Goal: Task Accomplishment & Management: Use online tool/utility

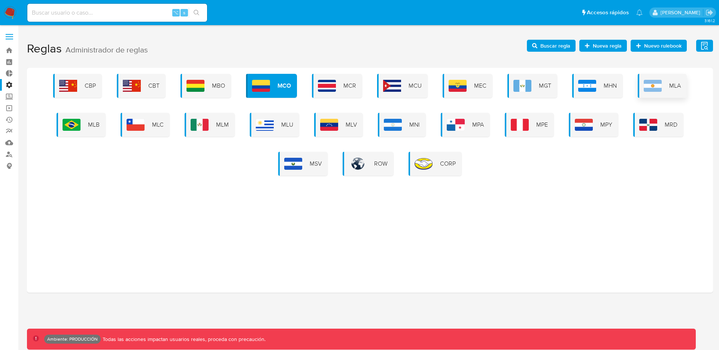
click at [652, 91] on img at bounding box center [652, 86] width 18 height 12
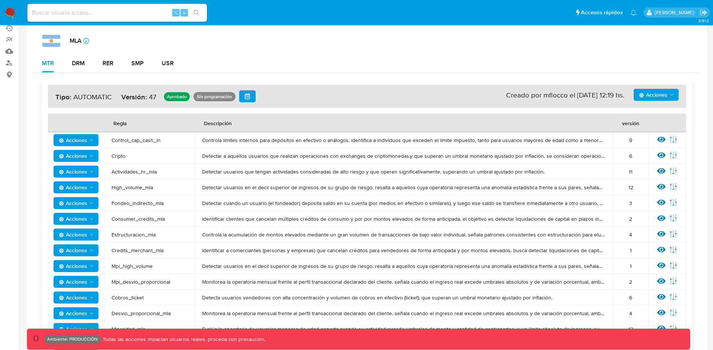
scroll to position [91, 0]
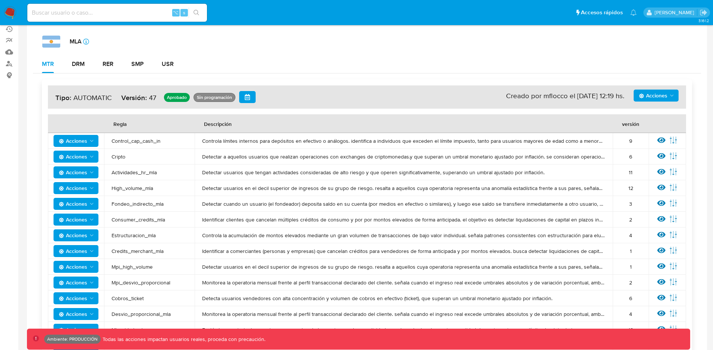
click at [63, 137] on span "Acciones" at bounding box center [73, 141] width 28 height 12
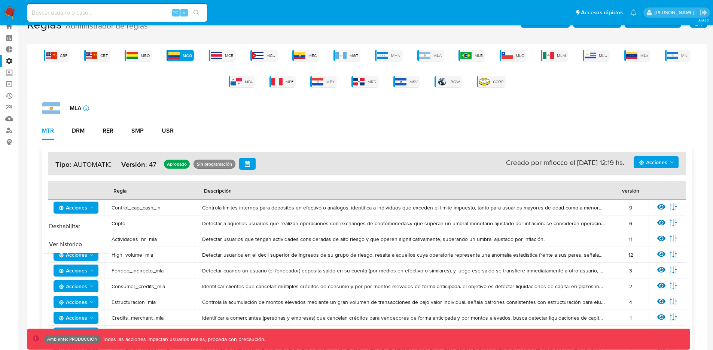
scroll to position [20, 0]
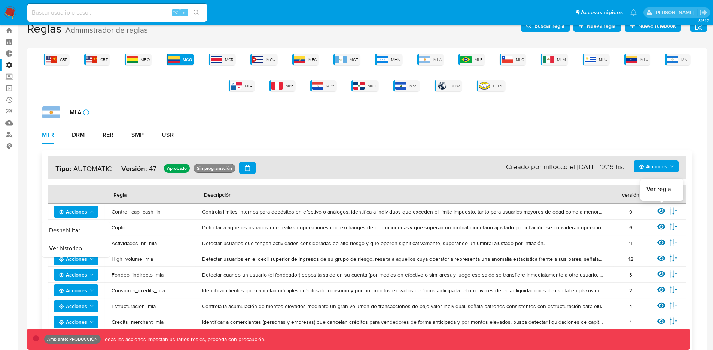
click at [661, 212] on icon at bounding box center [661, 211] width 8 height 8
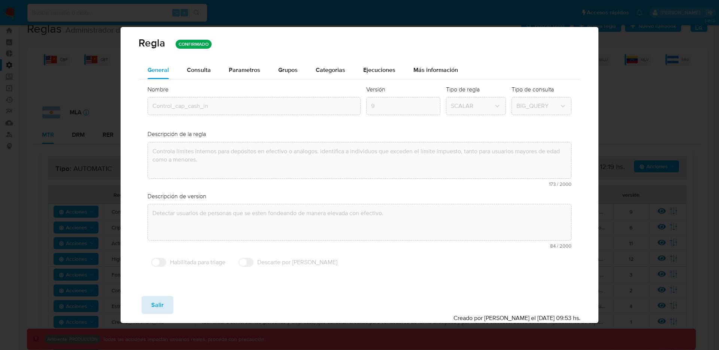
click at [166, 304] on button "Salir" at bounding box center [157, 305] width 32 height 18
type input "1"
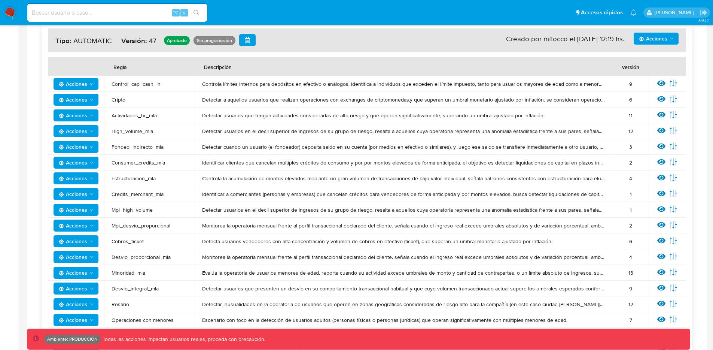
scroll to position [118, 0]
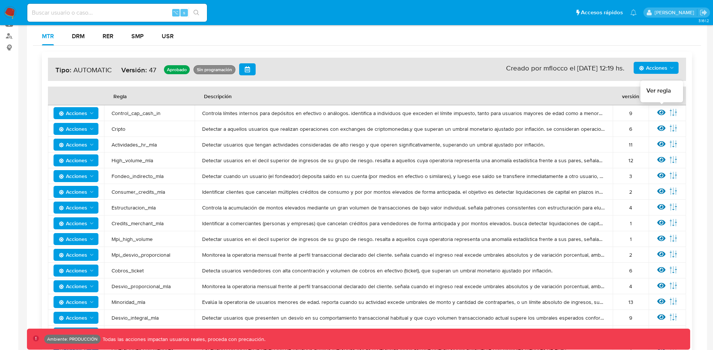
click at [659, 114] on icon at bounding box center [661, 113] width 8 height 6
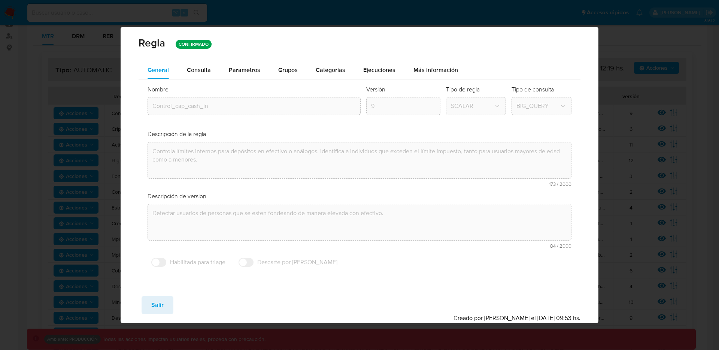
click at [159, 305] on span "Salir" at bounding box center [157, 304] width 12 height 16
type input "1"
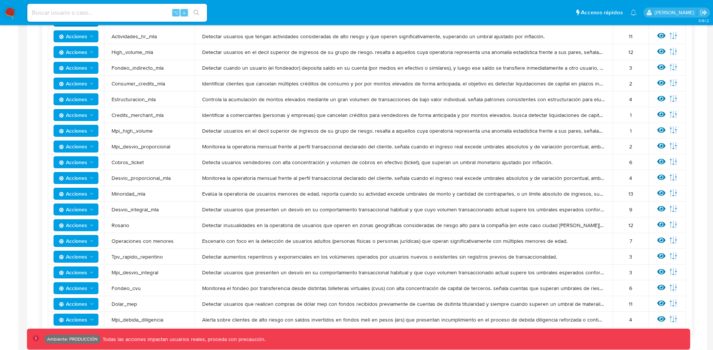
scroll to position [80, 0]
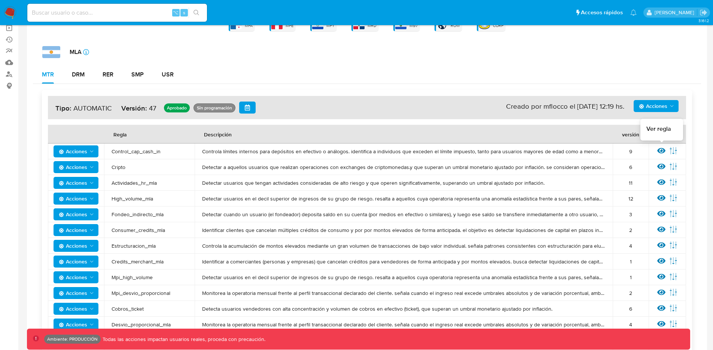
click at [661, 150] on icon at bounding box center [661, 151] width 8 height 6
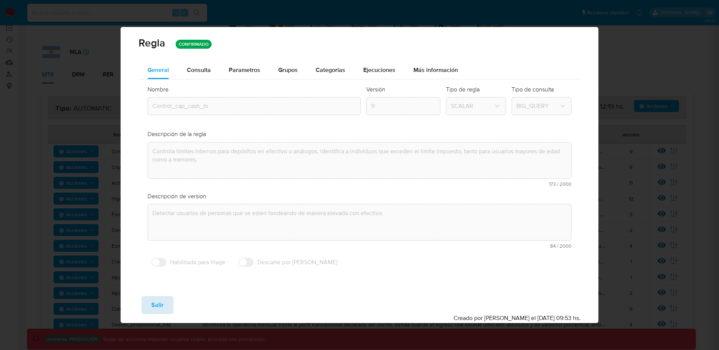
click at [154, 304] on span "Salir" at bounding box center [157, 304] width 12 height 16
type input "1"
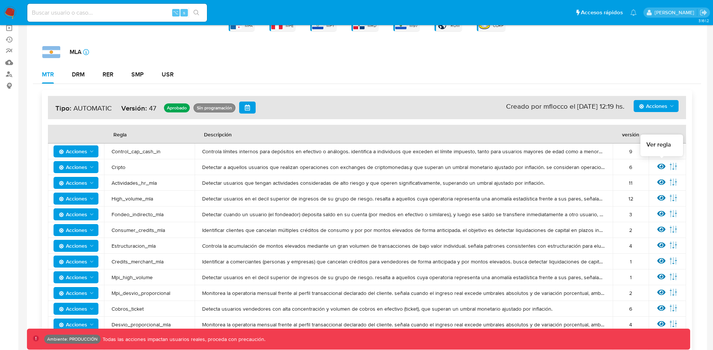
click at [660, 169] on icon at bounding box center [661, 166] width 8 height 8
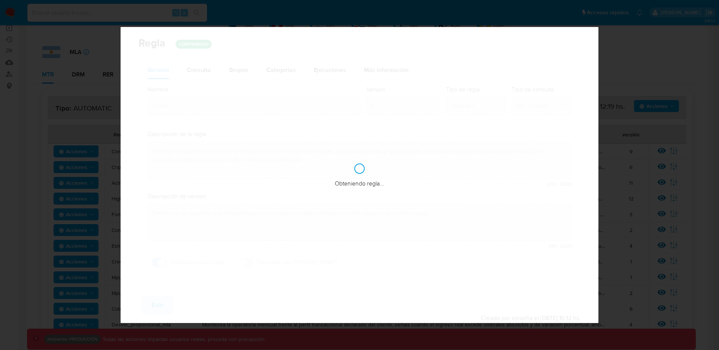
checkbox input "true"
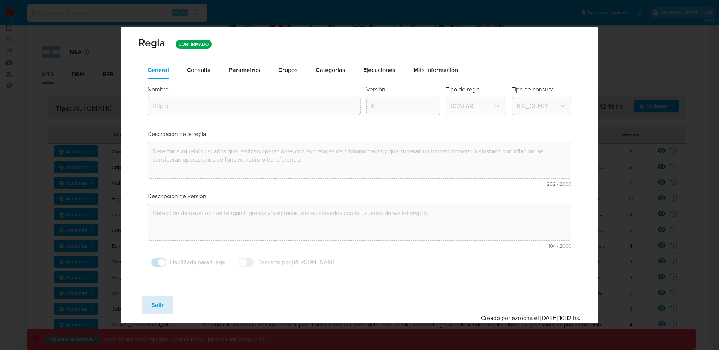
click at [160, 303] on span "Salir" at bounding box center [157, 304] width 12 height 16
type input "1"
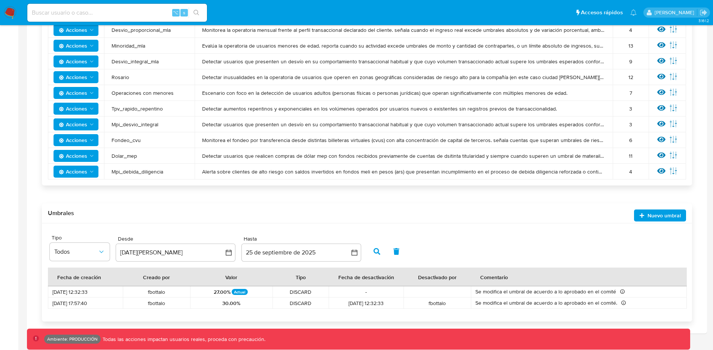
scroll to position [131, 0]
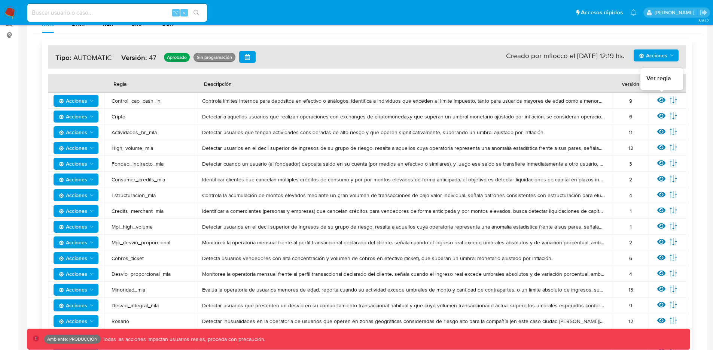
click at [663, 101] on icon at bounding box center [661, 100] width 8 height 6
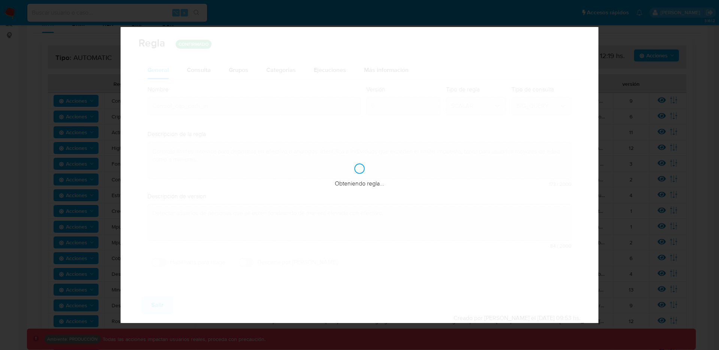
checkbox input "false"
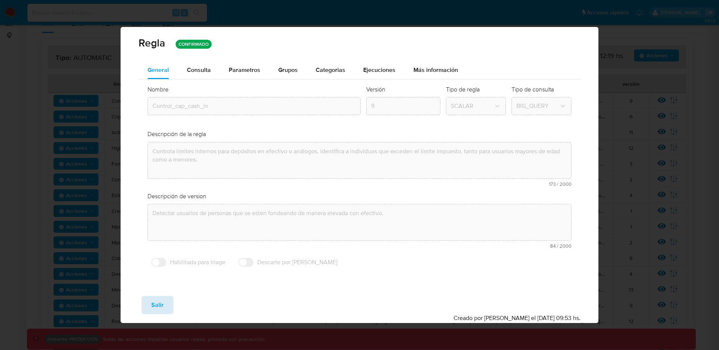
click at [162, 301] on span "Salir" at bounding box center [157, 304] width 12 height 16
type input "1"
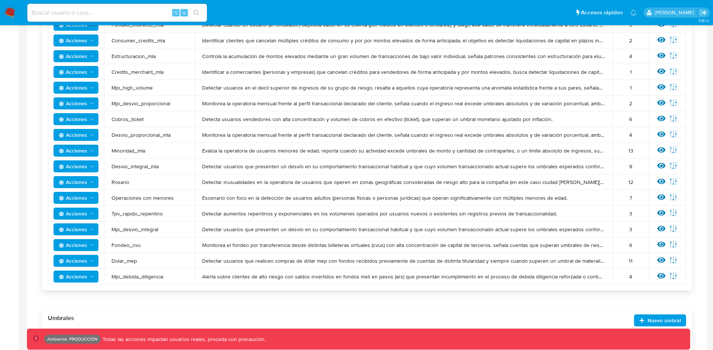
scroll to position [54, 0]
